Goal: Information Seeking & Learning: Check status

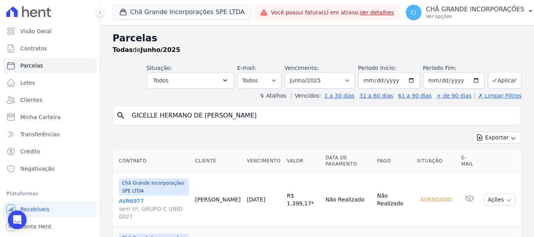
select select
click at [244, 115] on input "GICELLE HERMANO DE SOUZA OLIVEIRA" at bounding box center [322, 116] width 391 height 16
click at [245, 116] on input "GICELLE HERMANO DE SOUZA OLIVEIRA" at bounding box center [322, 116] width 391 height 16
click at [244, 116] on input "GICELLE HERMANO DE SOUZA OLIVEIRA" at bounding box center [322, 116] width 391 height 16
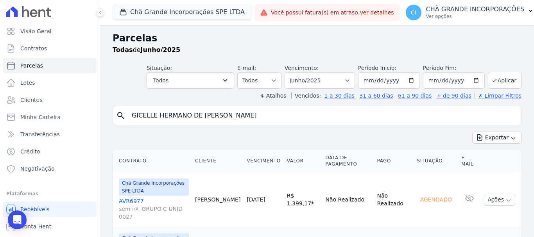
click at [244, 116] on input "GICELLE HERMANO DE SOUZA OLIVEIRA" at bounding box center [322, 116] width 391 height 16
type input "[PERSON_NAME]"
select select
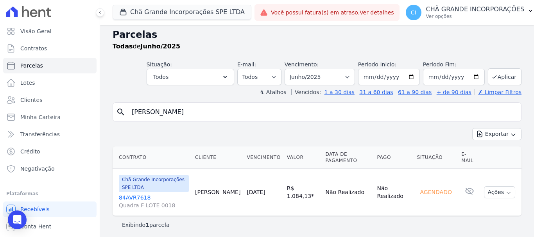
scroll to position [6, 0]
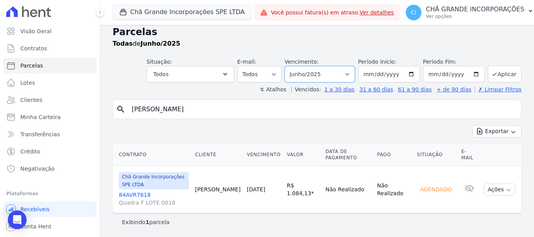
click at [350, 75] on select "Filtrar por período ──────── Todos os meses Outubro/2019 Novembro/2019 Dezembro…" at bounding box center [320, 74] width 70 height 16
select select "09/2026"
click at [290, 66] on select "Filtrar por período ──────── Todos os meses Outubro/2019 Novembro/2019 Dezembro…" at bounding box center [320, 74] width 70 height 16
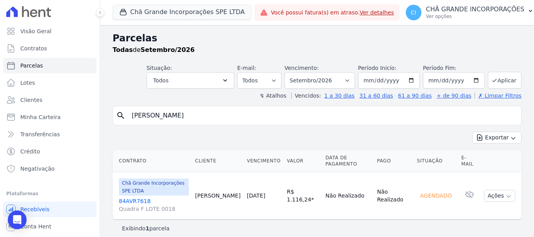
select select
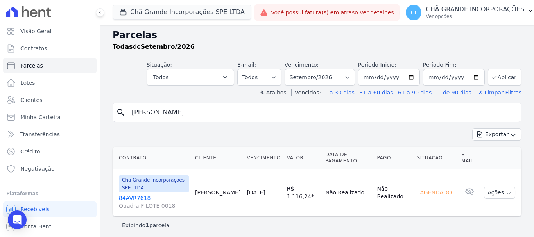
scroll to position [6, 0]
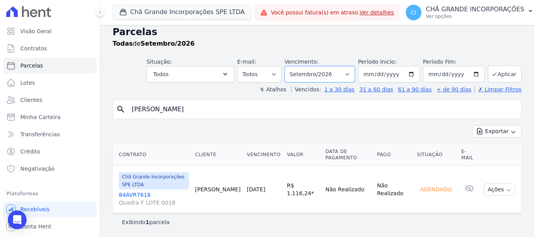
click at [350, 72] on select "Filtrar por período ──────── Todos os meses Outubro/2019 Novembro/2019 Dezembro…" at bounding box center [320, 74] width 70 height 16
select select "09/2025"
click at [290, 66] on select "Filtrar por período ──────── Todos os meses Outubro/2019 Novembro/2019 Dezembro…" at bounding box center [320, 74] width 70 height 16
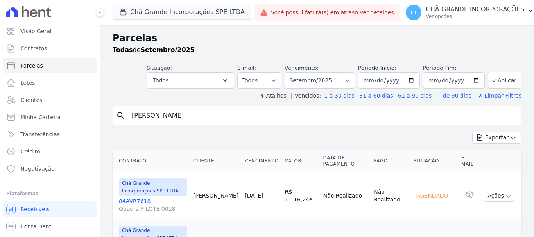
select select
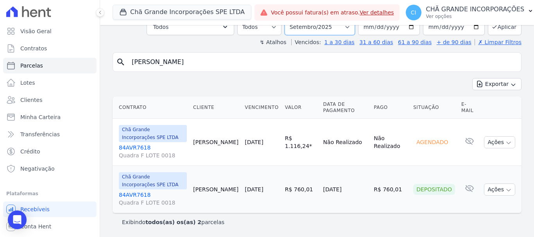
scroll to position [47, 0]
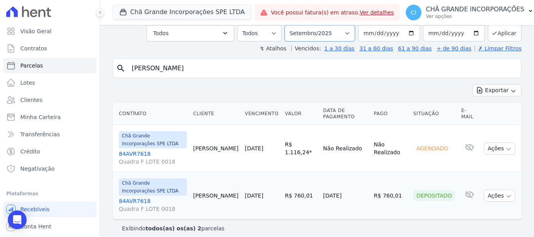
click at [348, 27] on select "Filtrar por período ──────── Todos os meses Outubro/2019 Novembro/2019 Dezembro…" at bounding box center [320, 33] width 70 height 16
select select "10/2025"
click at [290, 25] on select "Filtrar por período ──────── Todos os meses Outubro/2019 Novembro/2019 Dezembro…" at bounding box center [320, 33] width 70 height 16
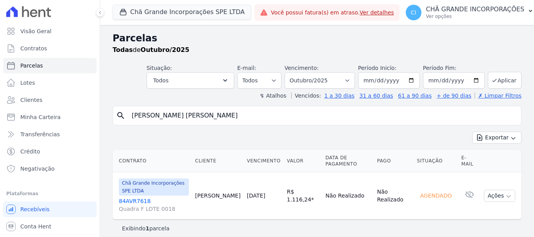
select select
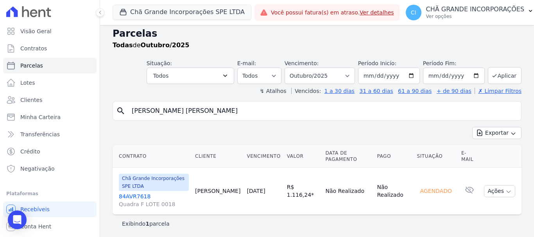
scroll to position [6, 0]
